Goal: Information Seeking & Learning: Learn about a topic

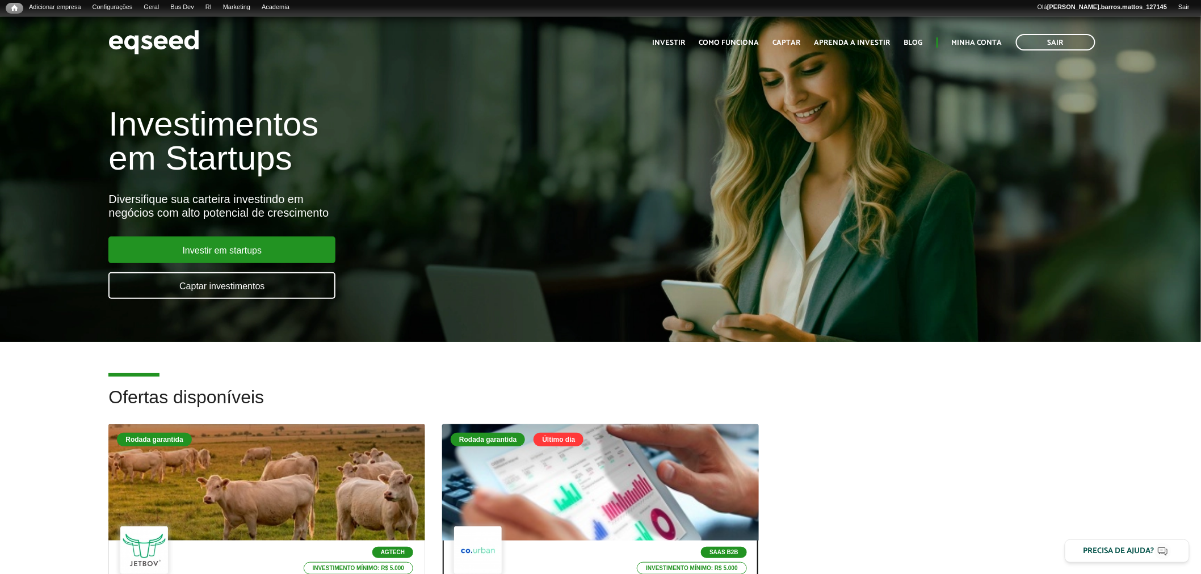
click at [511, 495] on div at bounding box center [600, 483] width 380 height 140
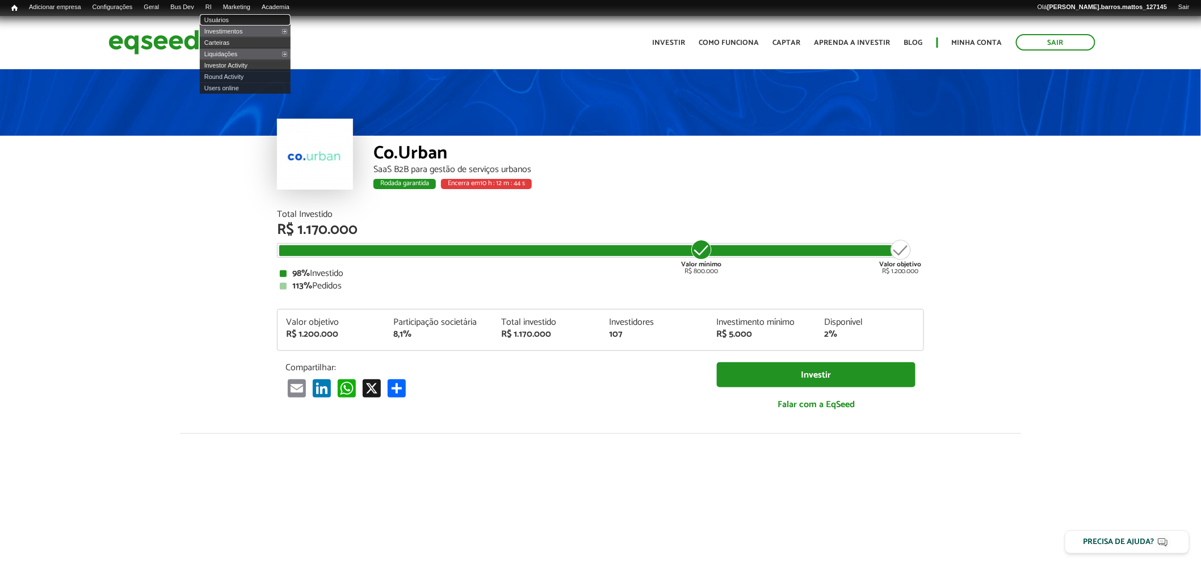
click at [223, 19] on link "Usuários" at bounding box center [245, 19] width 91 height 11
